Goal: Task Accomplishment & Management: Use online tool/utility

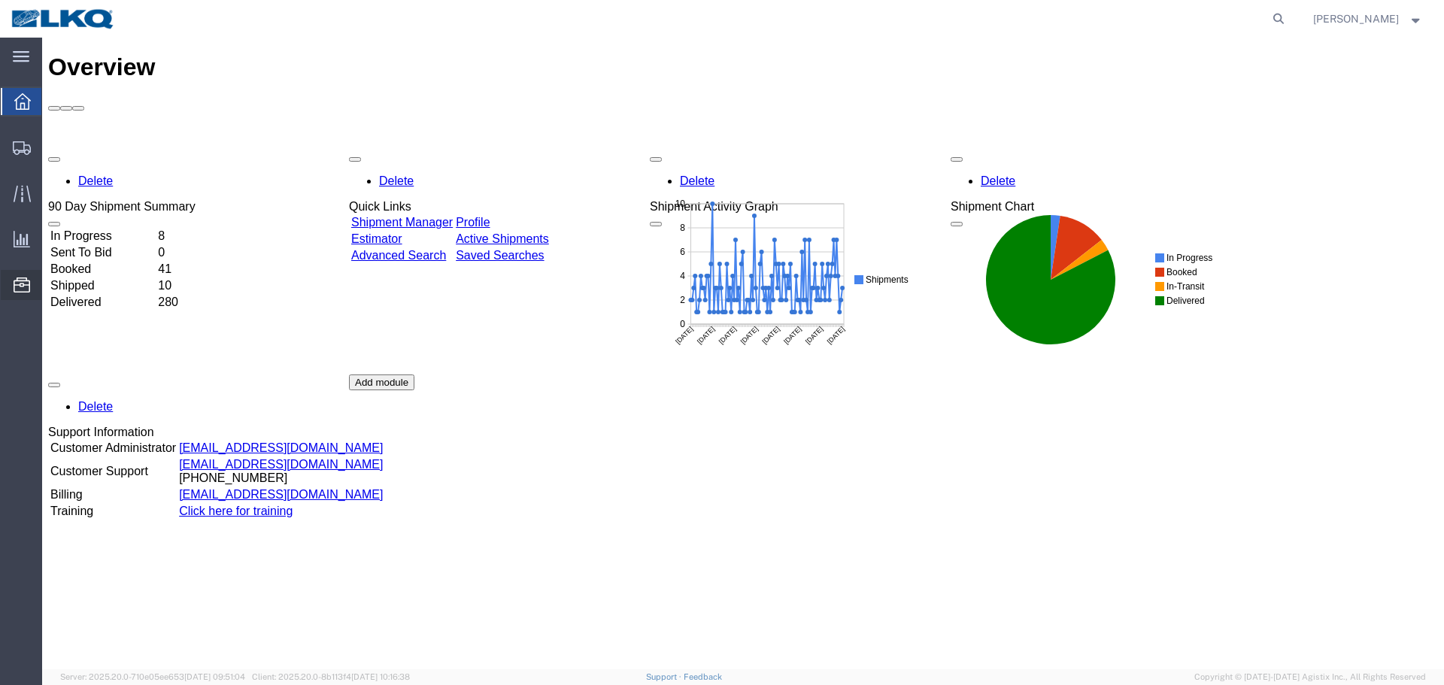
click at [0, 0] on span "Location Appointment" at bounding box center [0, 0] width 0 height 0
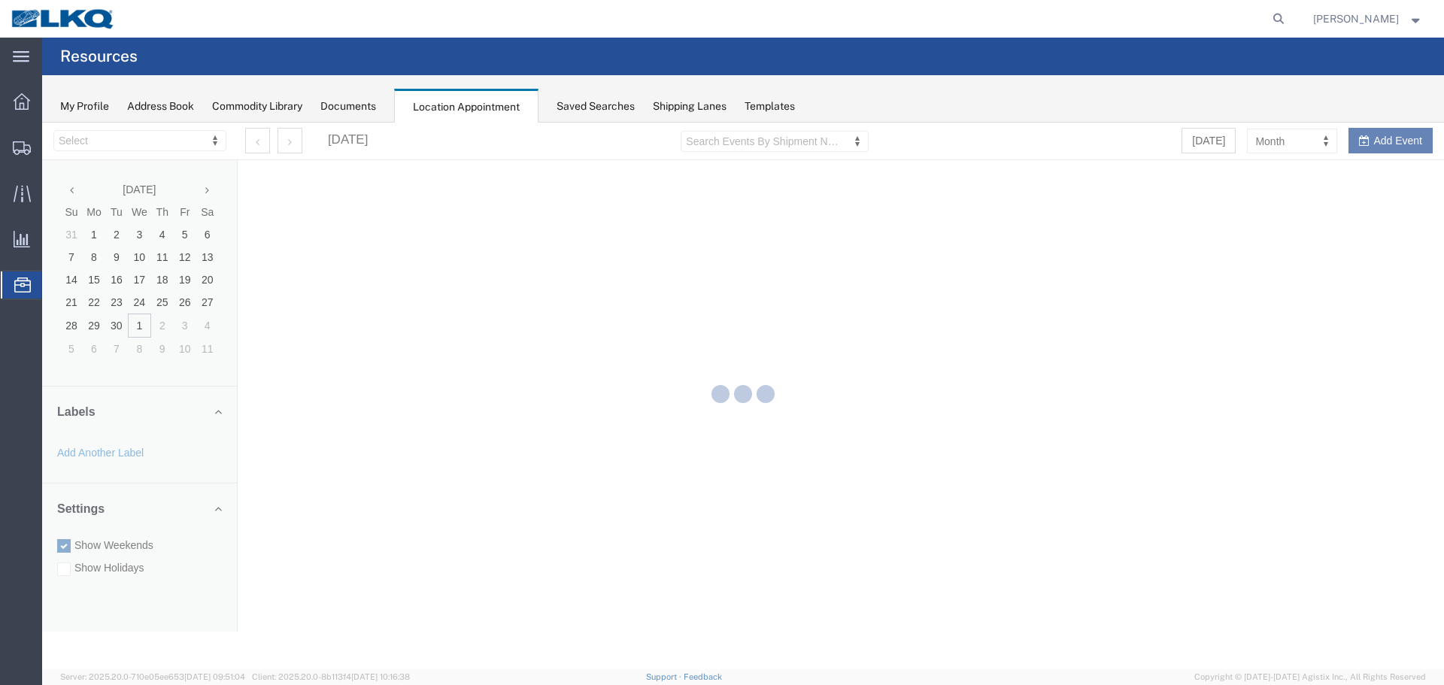
select select "28018"
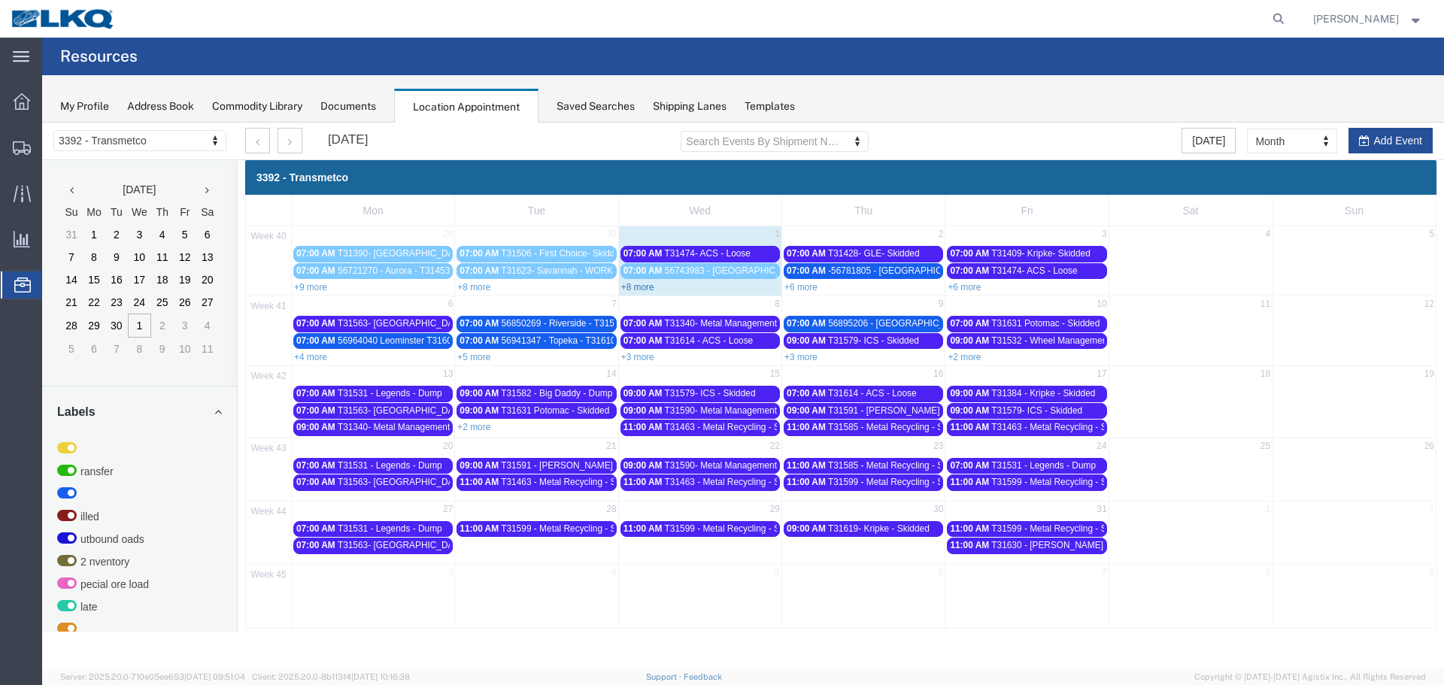
click at [635, 287] on link "+8 more" at bounding box center [637, 287] width 33 height 11
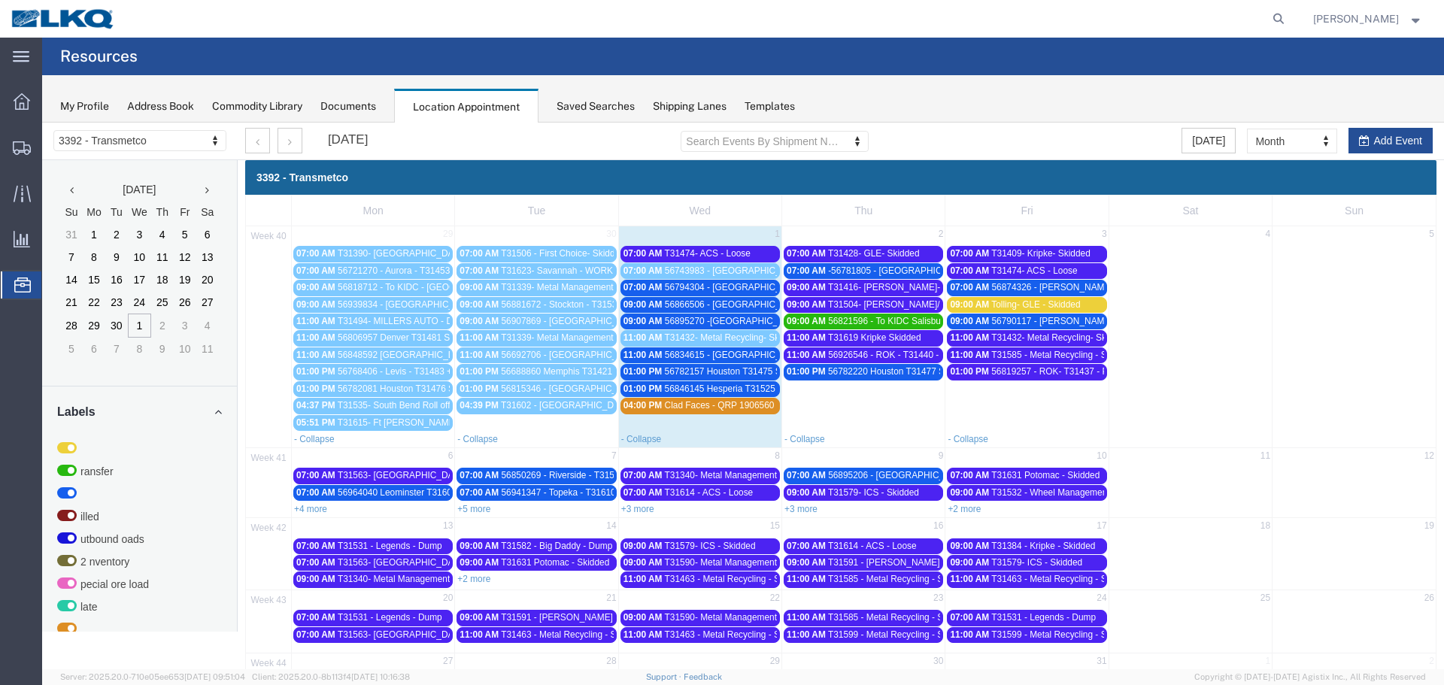
click at [681, 287] on span "56794304 - [GEOGRAPHIC_DATA] - T31499 - Palletized" at bounding box center [778, 287] width 226 height 11
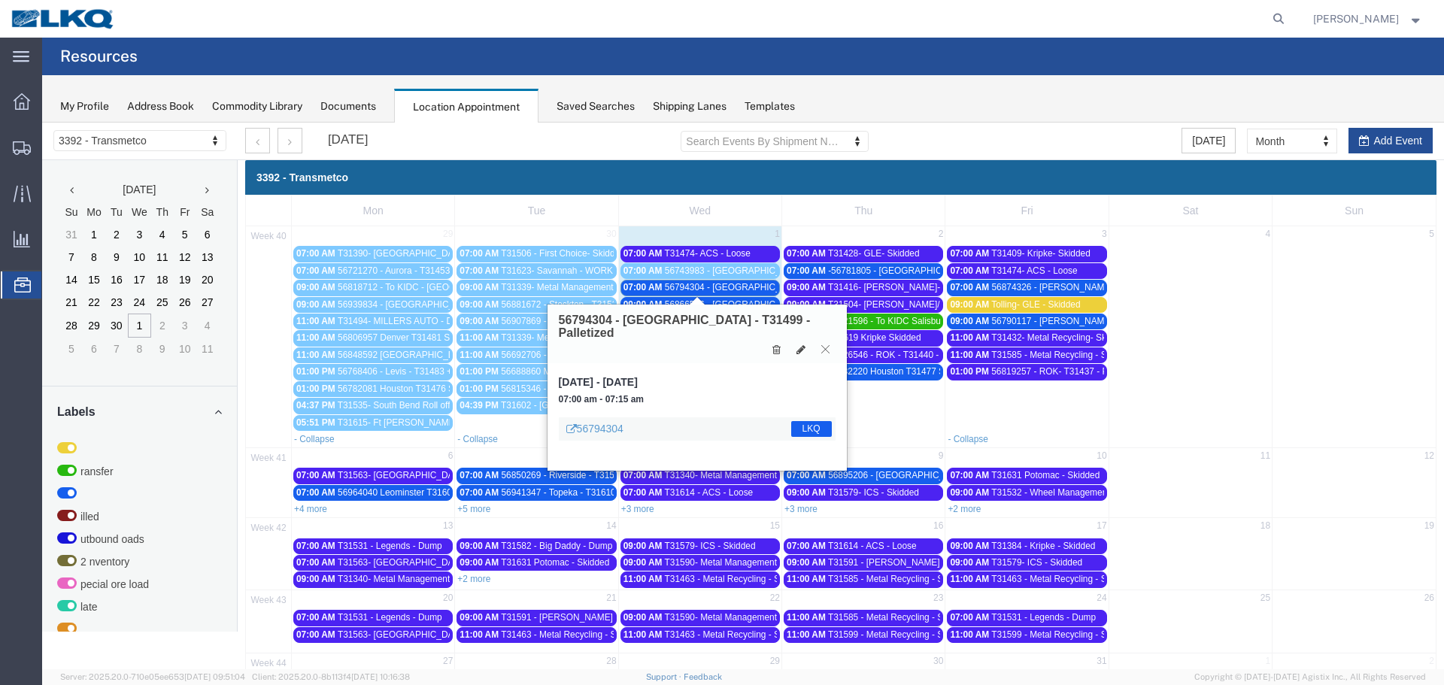
click at [825, 344] on icon at bounding box center [825, 348] width 8 height 9
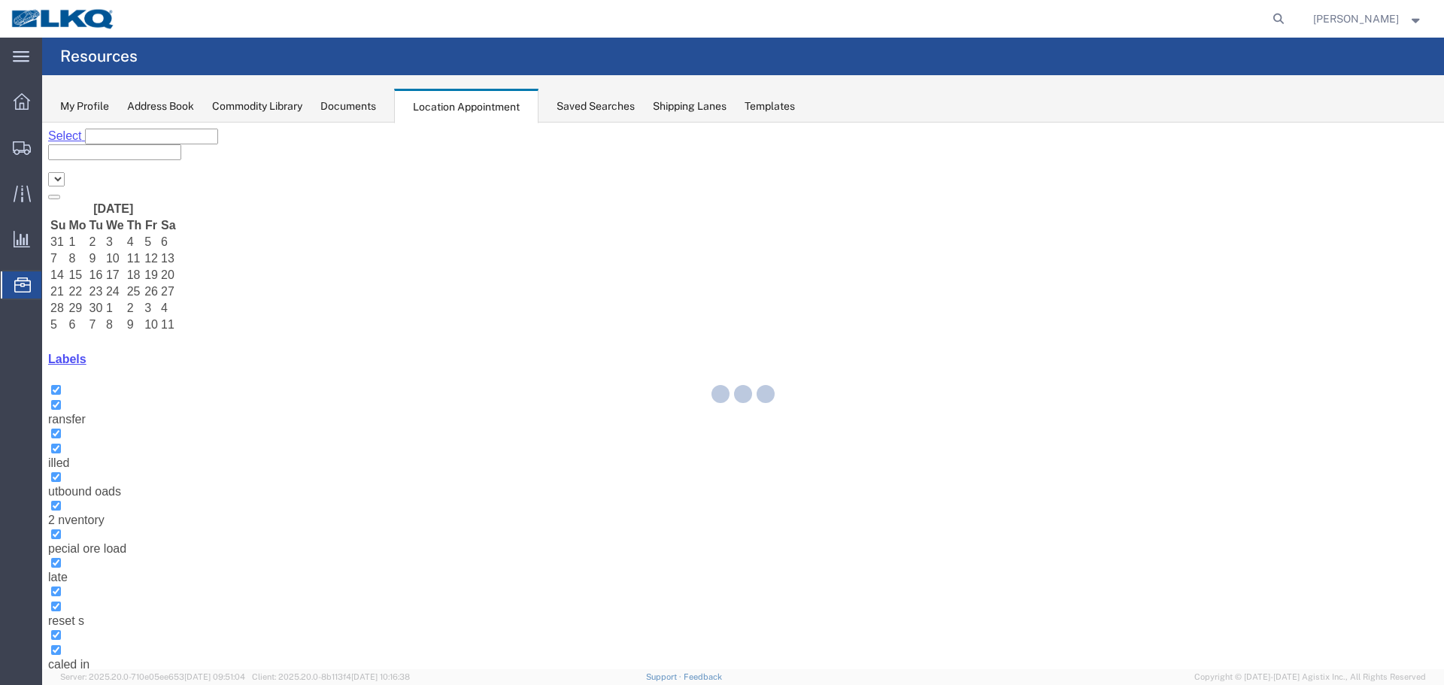
select select "28018"
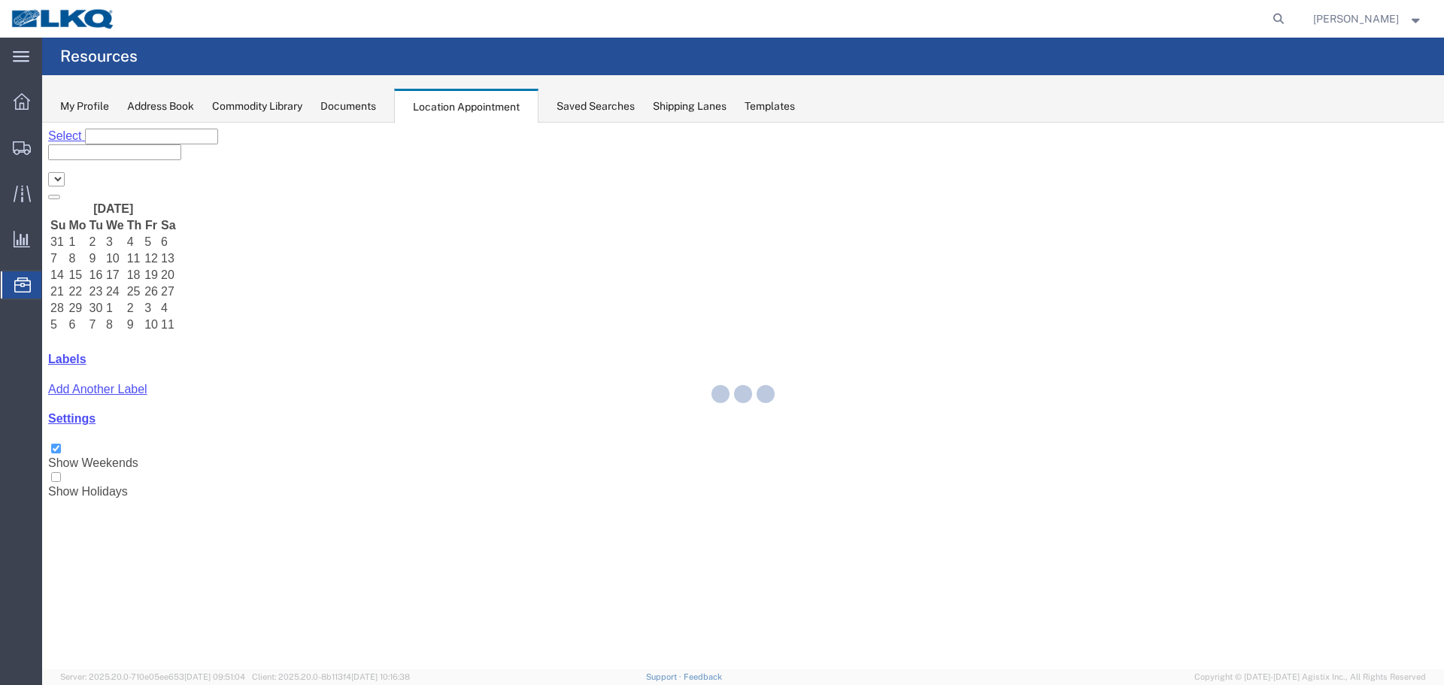
select select "28018"
